Goal: Navigation & Orientation: Understand site structure

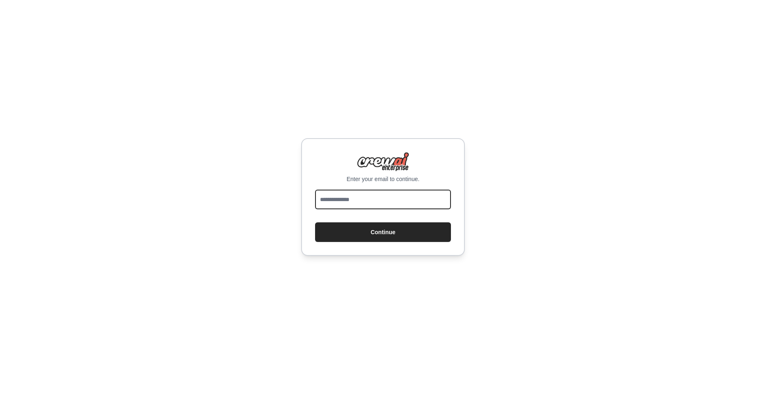
click at [376, 202] on input "email" at bounding box center [383, 200] width 136 height 20
type input "**********"
click at [381, 233] on button "Continue" at bounding box center [383, 233] width 136 height 20
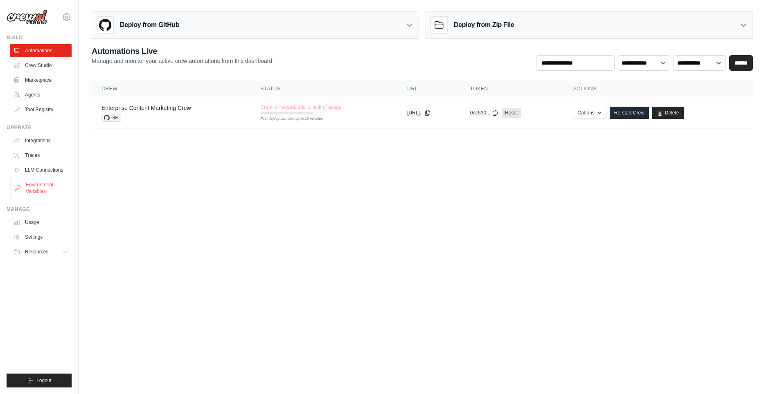
click at [36, 191] on link "Environment Variables" at bounding box center [42, 188] width 62 height 20
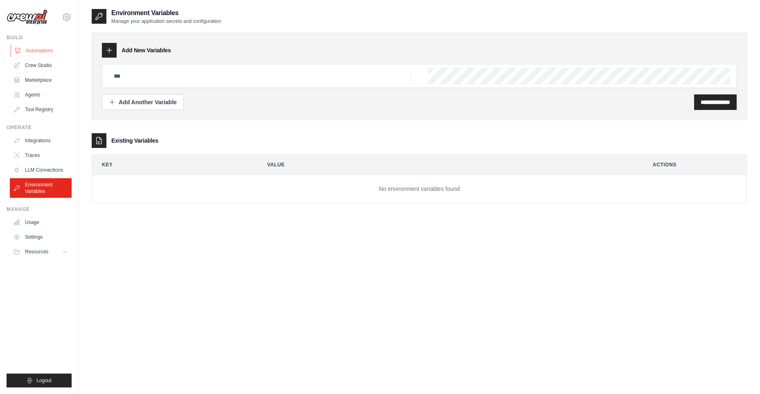
click at [36, 49] on link "Automations" at bounding box center [42, 50] width 62 height 13
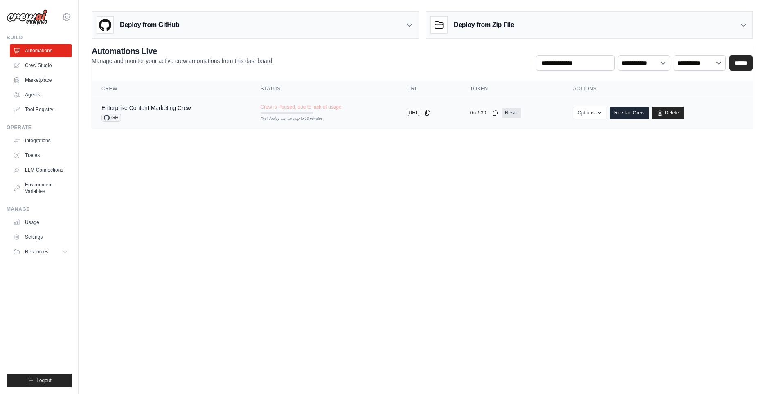
click at [168, 118] on div "GH" at bounding box center [146, 118] width 90 height 8
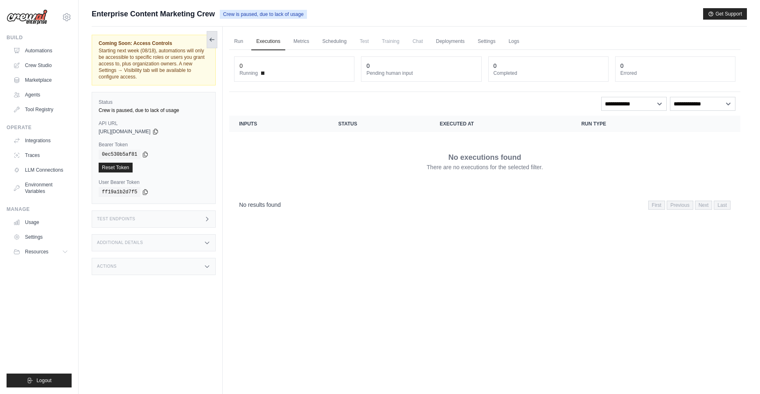
click at [210, 40] on icon at bounding box center [212, 40] width 5 height 0
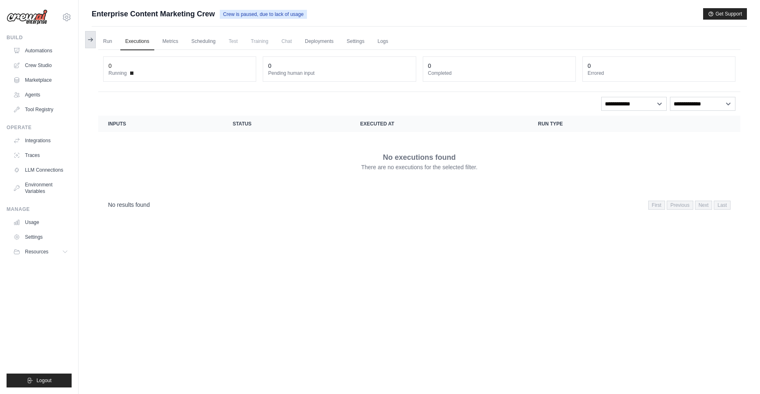
click at [92, 40] on icon at bounding box center [92, 39] width 2 height 3
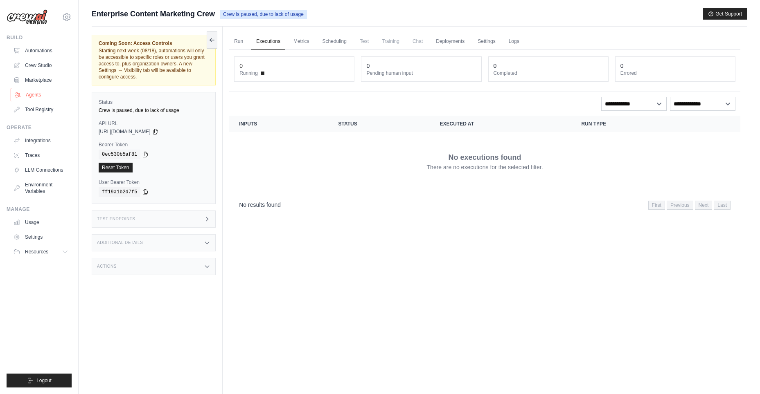
click at [34, 93] on link "Agents" at bounding box center [42, 94] width 62 height 13
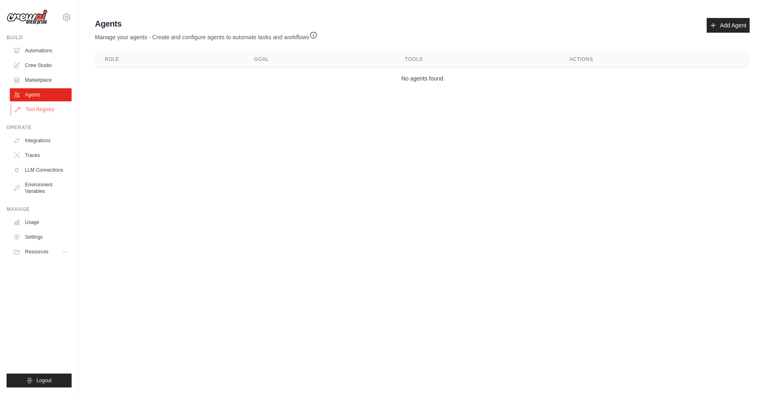
click at [43, 110] on link "Tool Registry" at bounding box center [42, 109] width 62 height 13
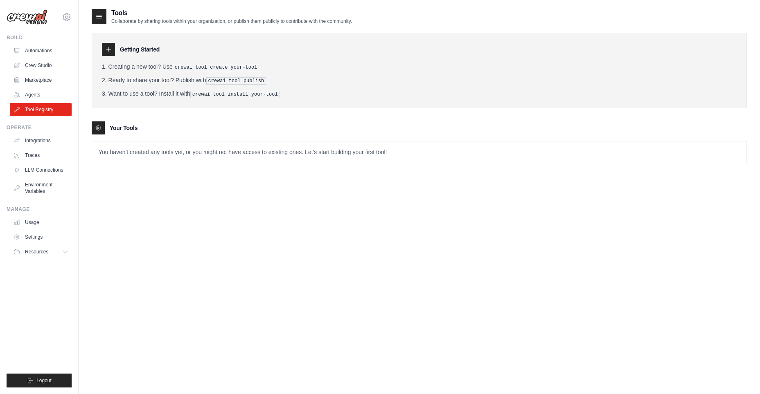
click at [111, 48] on icon at bounding box center [108, 49] width 7 height 7
click at [53, 140] on link "Integrations" at bounding box center [42, 140] width 62 height 13
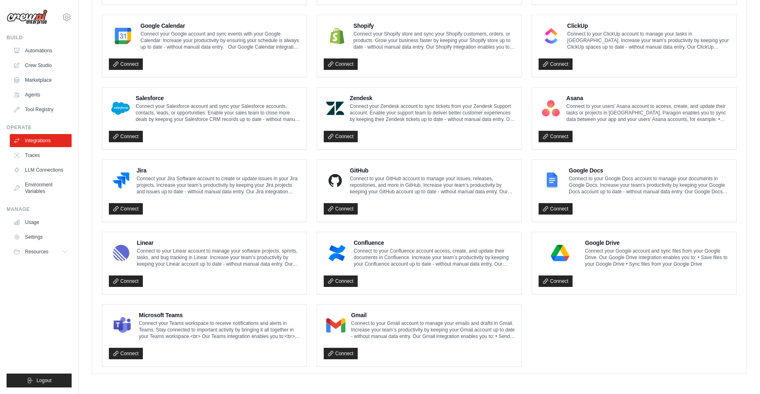
scroll to position [375, 0]
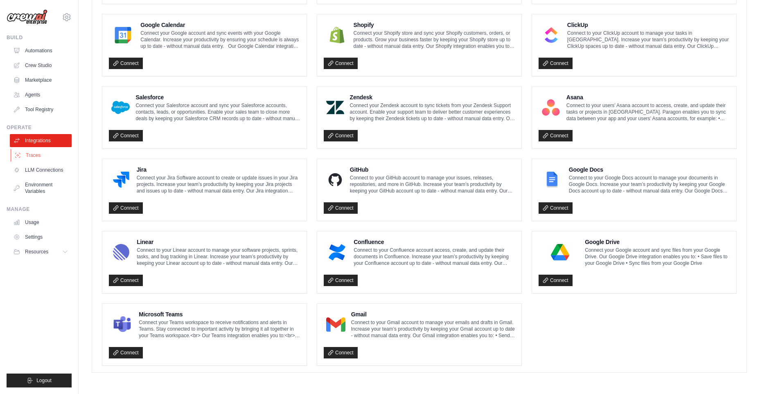
click at [45, 152] on link "Traces" at bounding box center [42, 155] width 62 height 13
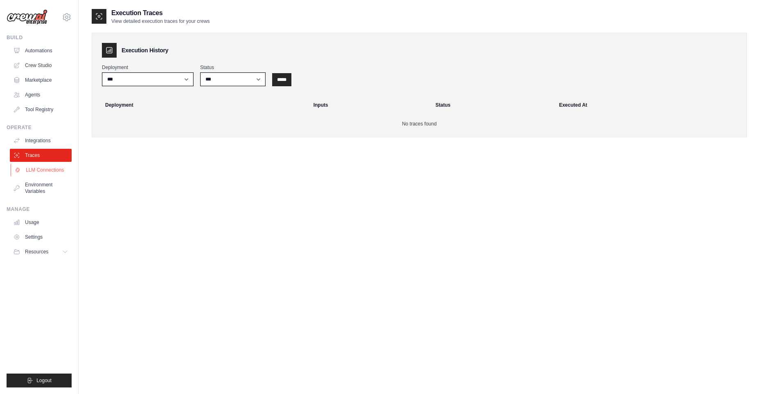
click at [52, 169] on link "LLM Connections" at bounding box center [42, 170] width 62 height 13
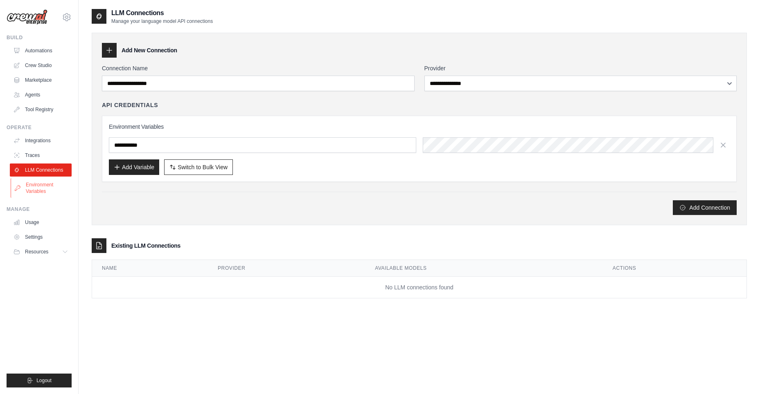
click at [47, 186] on link "Environment Variables" at bounding box center [42, 188] width 62 height 20
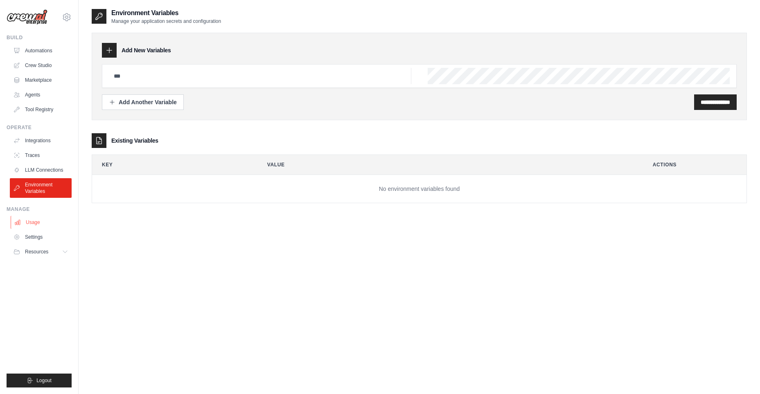
click at [42, 223] on link "Usage" at bounding box center [42, 222] width 62 height 13
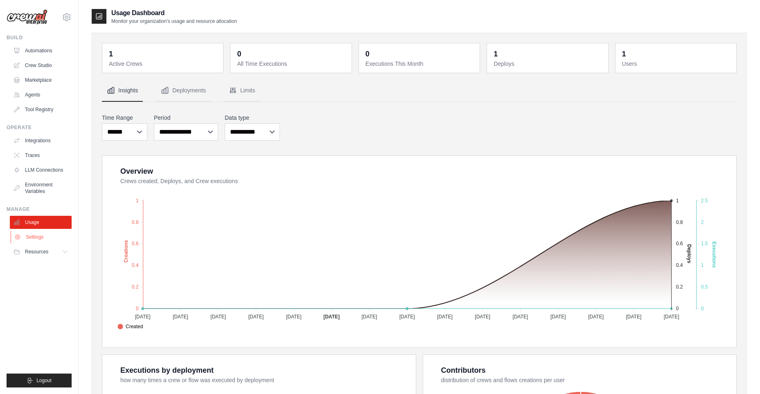
click at [41, 236] on link "Settings" at bounding box center [42, 237] width 62 height 13
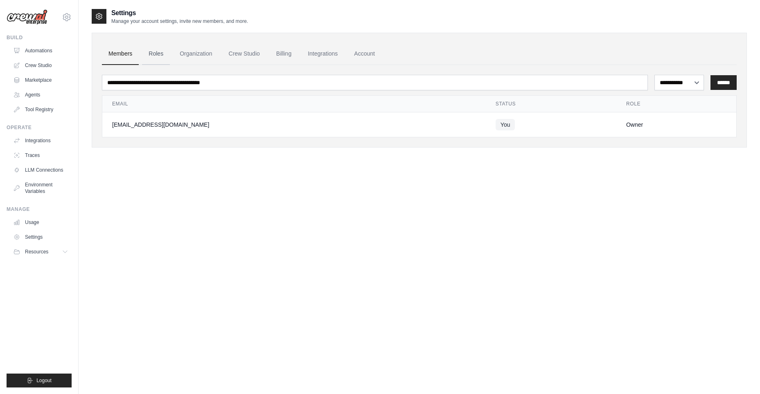
click at [155, 53] on link "Roles" at bounding box center [156, 54] width 28 height 22
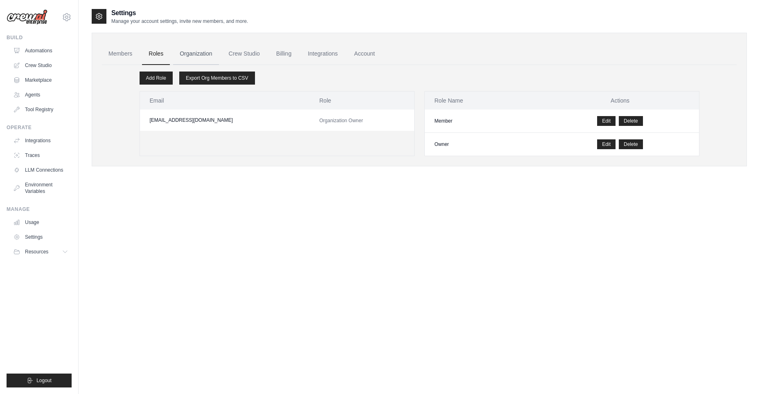
click at [193, 55] on link "Organization" at bounding box center [195, 54] width 45 height 22
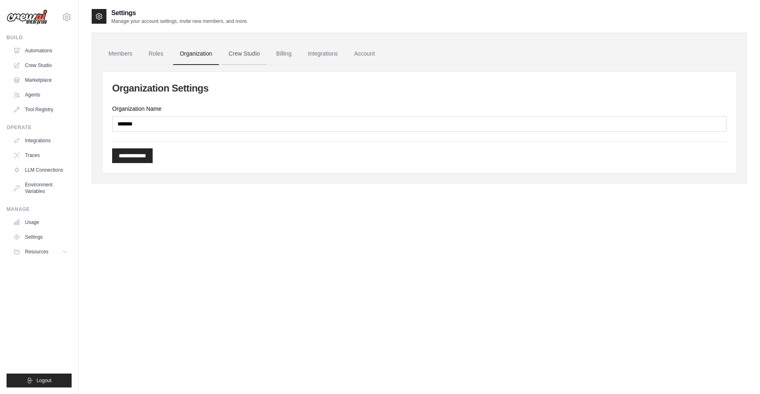
click at [254, 54] on link "Crew Studio" at bounding box center [244, 54] width 44 height 22
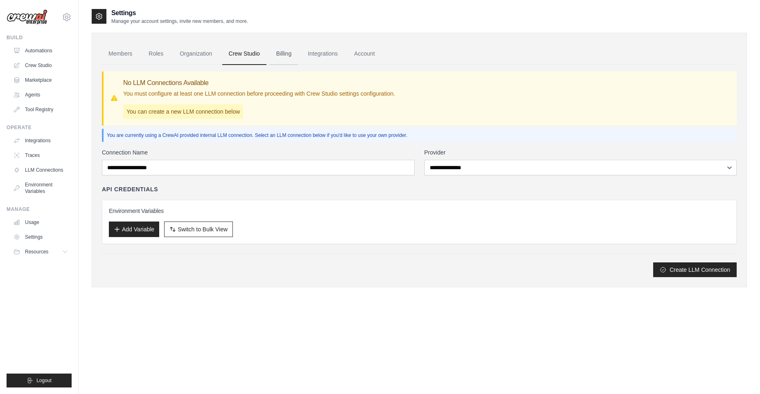
click at [287, 56] on link "Billing" at bounding box center [284, 54] width 28 height 22
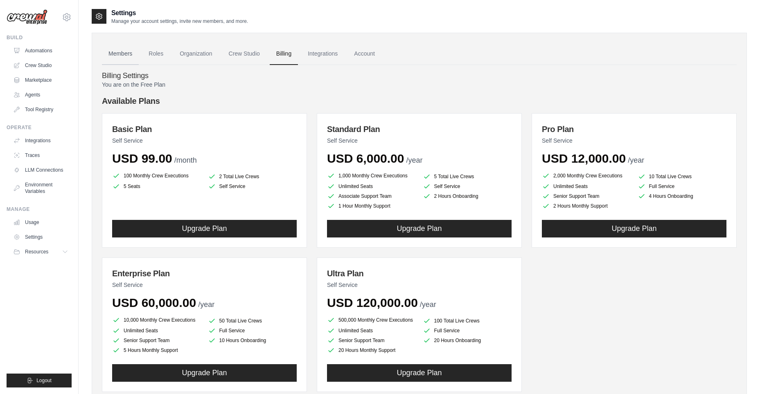
click at [117, 52] on link "Members" at bounding box center [120, 54] width 37 height 22
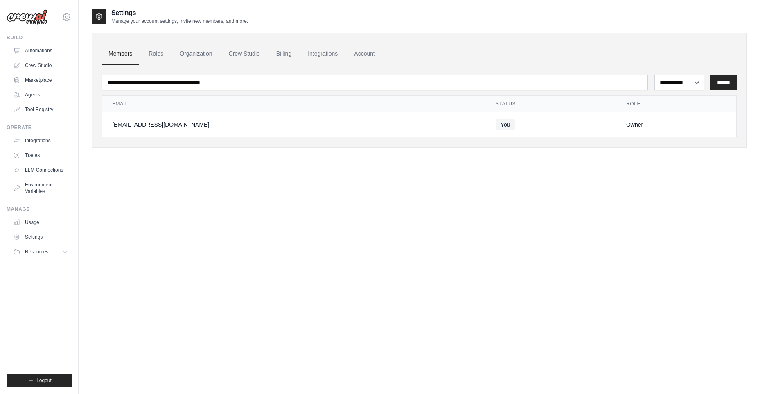
click at [246, 235] on div "**********" at bounding box center [419, 205] width 655 height 394
click at [269, 316] on div "**********" at bounding box center [419, 205] width 655 height 394
